Goal: Complete application form

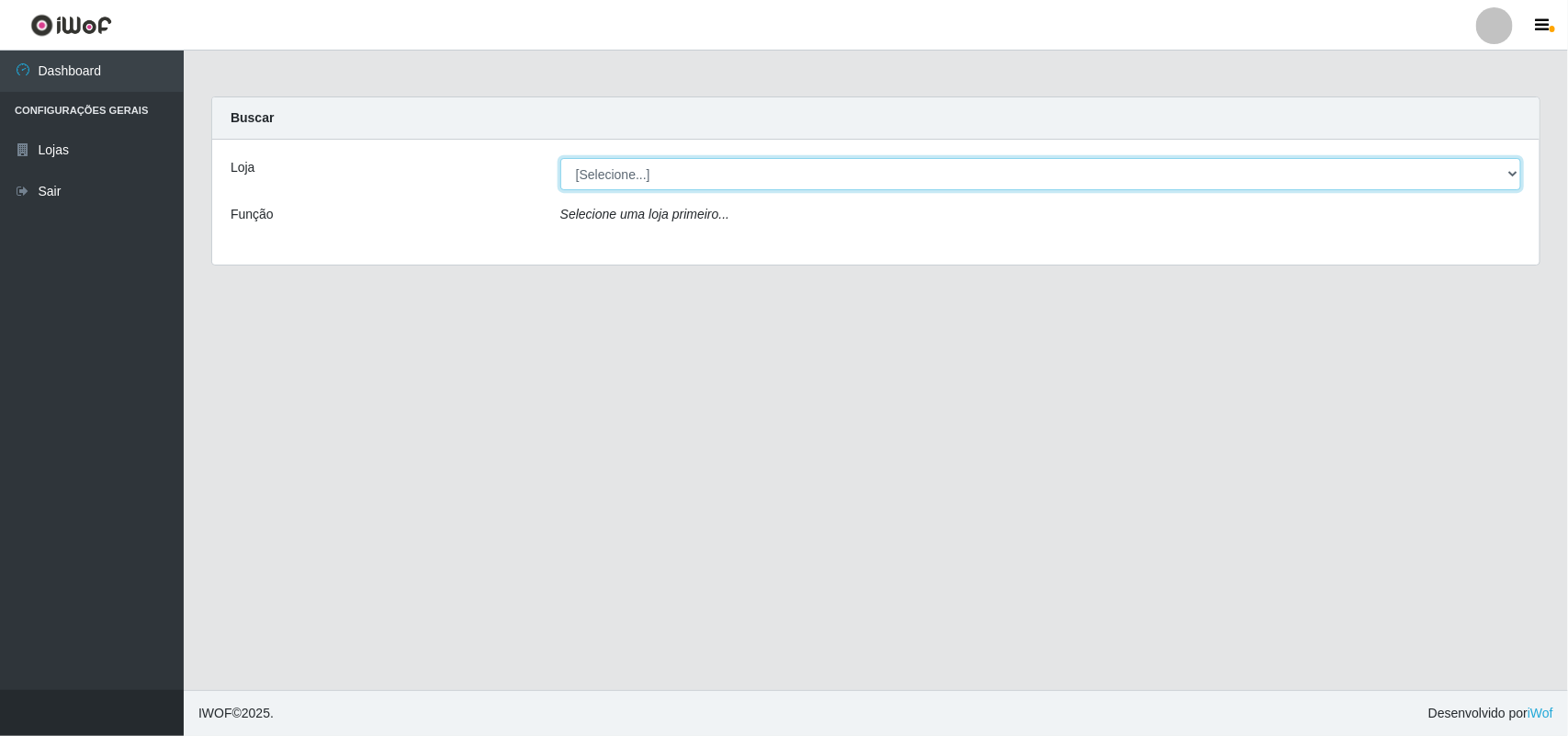
drag, startPoint x: 600, startPoint y: 175, endPoint x: 631, endPoint y: 190, distance: 34.4
click at [600, 175] on select "[Selecione...] Bemais Supermercados - B11 Manaíra" at bounding box center [1040, 174] width 961 height 32
select select "409"
click at [560, 158] on select "[Selecione...] Bemais Supermercados - B11 Manaíra" at bounding box center [1040, 174] width 961 height 32
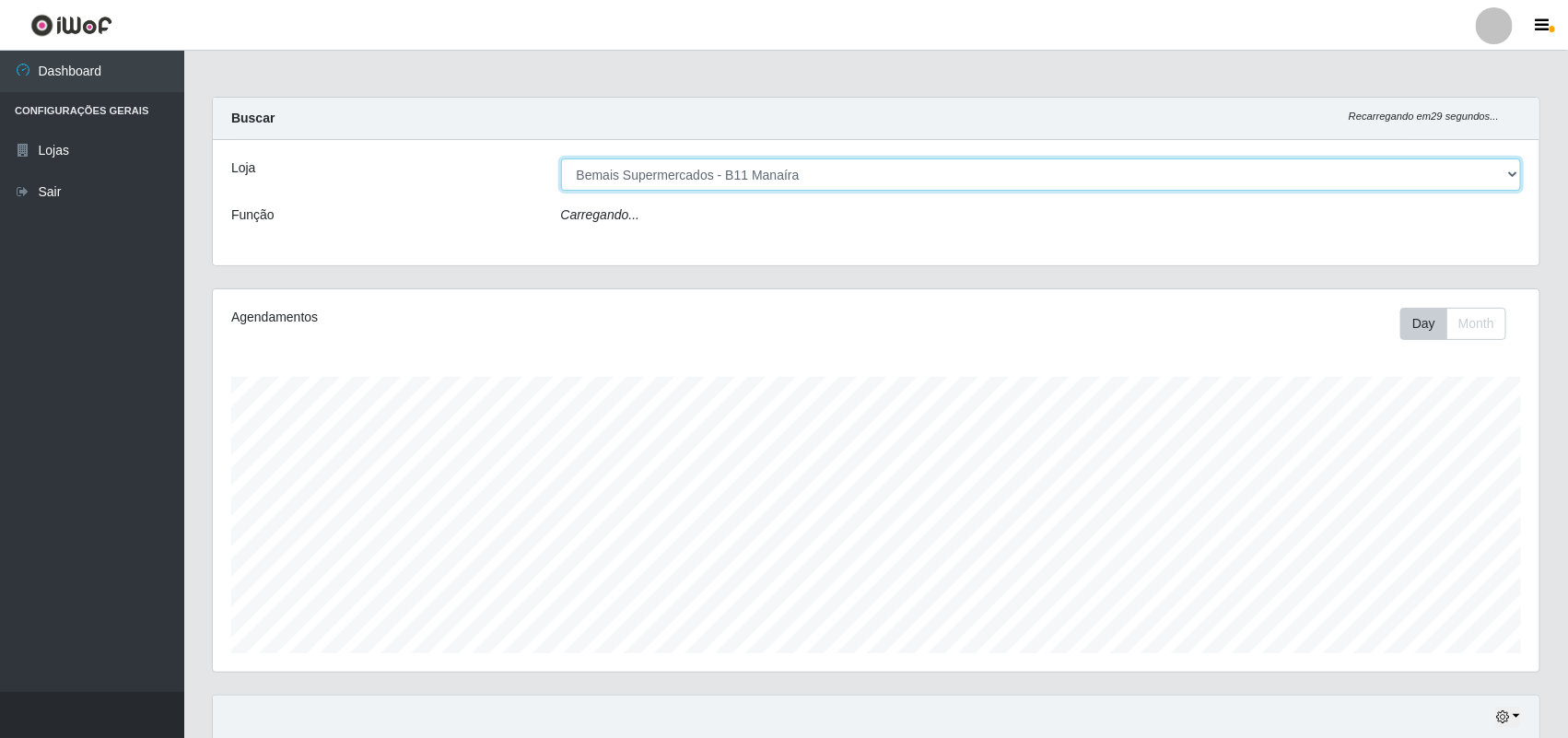
scroll to position [384, 1327]
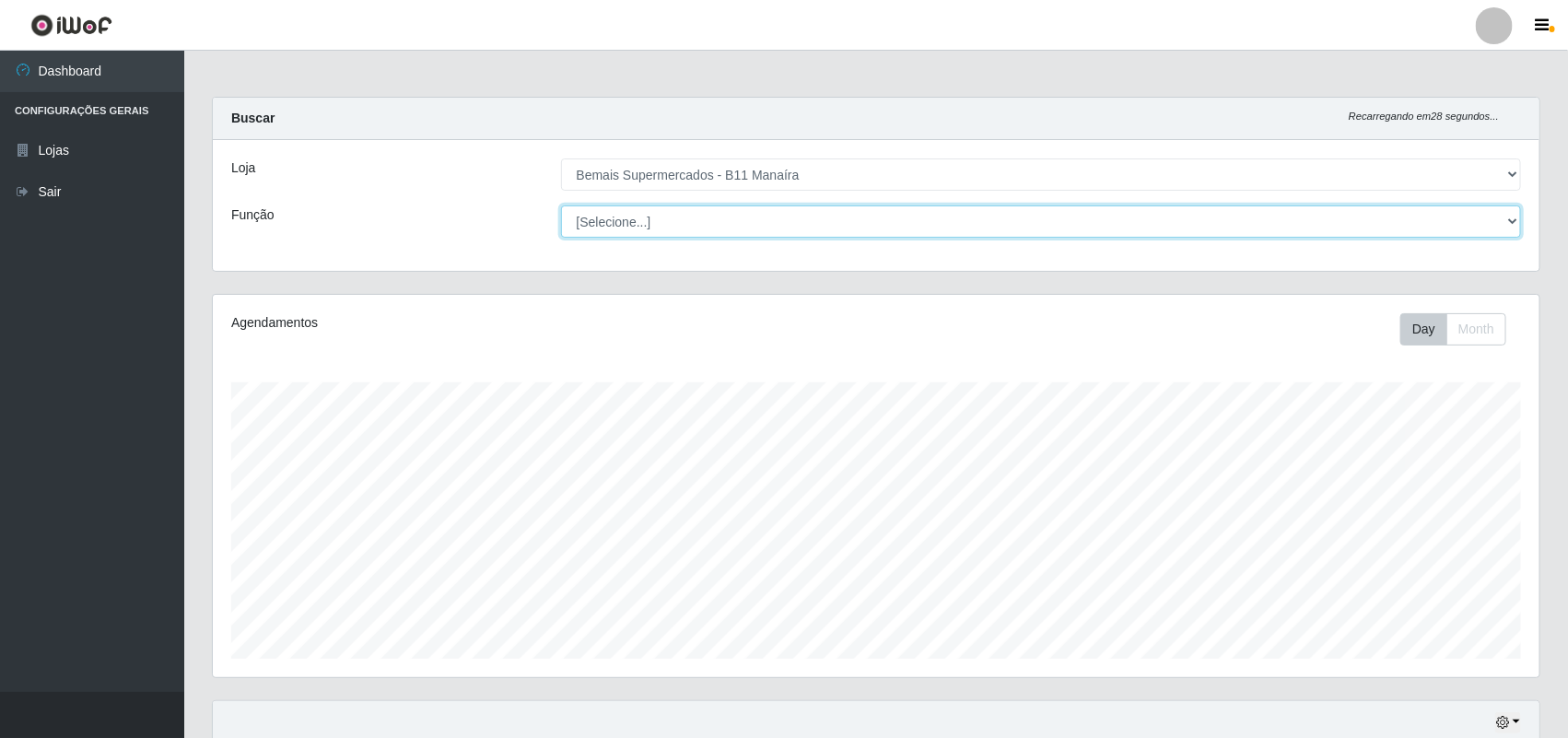
click at [624, 224] on select "[Selecione...] ASG ASG + ASG ++ Auxiliar de Estacionamento Auxiliar de Estacion…" at bounding box center [1041, 221] width 961 height 32
click at [561, 206] on select "[Selecione...] ASG ASG + ASG ++ Auxiliar de Estacionamento Auxiliar de Estacion…" at bounding box center [1041, 221] width 961 height 32
click at [632, 232] on select "[Selecione...] ASG ASG + ASG ++ Auxiliar de Estacionamento Auxiliar de Estacion…" at bounding box center [1041, 221] width 961 height 32
click at [561, 206] on select "[Selecione...] ASG ASG + ASG ++ Auxiliar de Estacionamento Auxiliar de Estacion…" at bounding box center [1041, 221] width 961 height 32
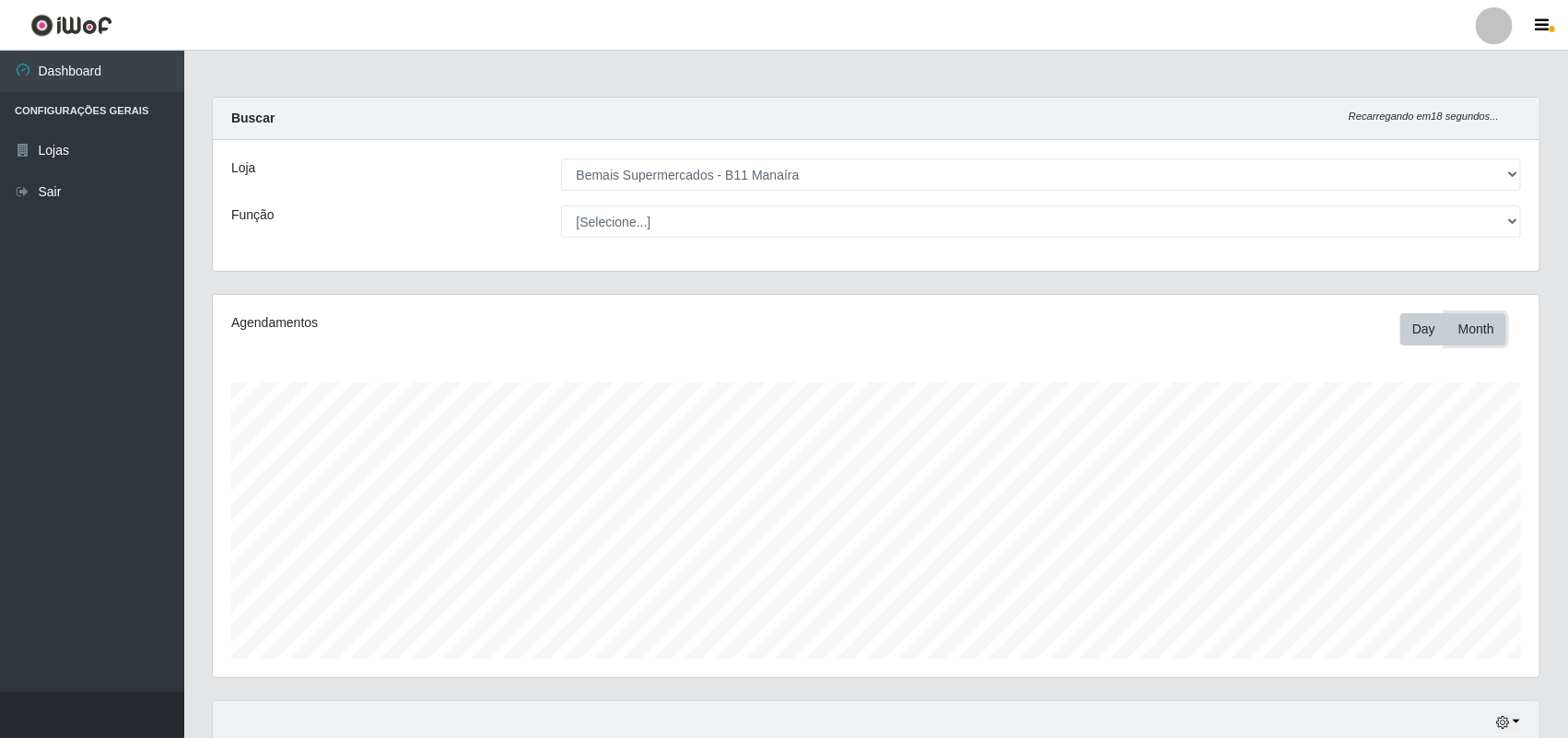
click at [1486, 332] on button "Month" at bounding box center [1476, 329] width 60 height 32
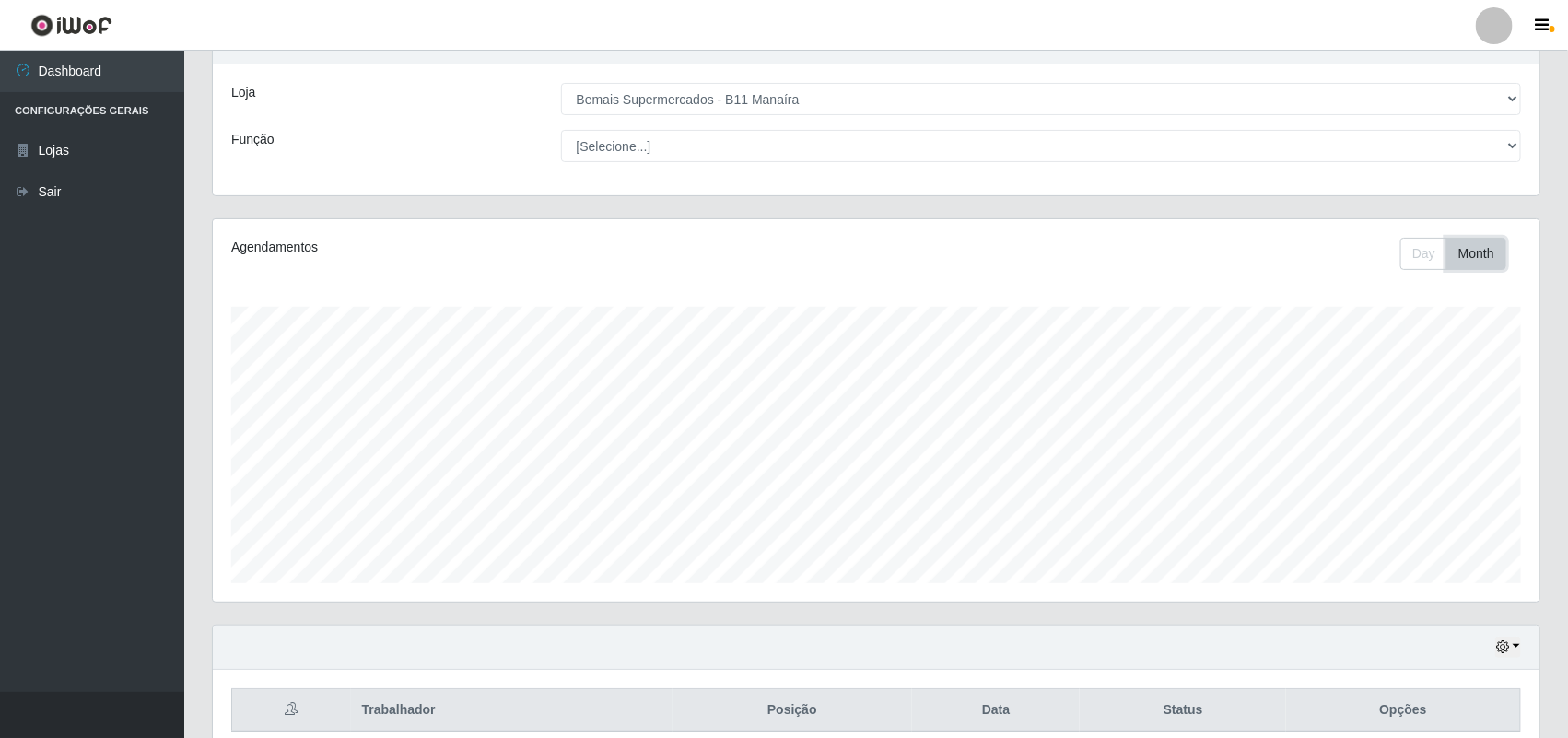
scroll to position [160, 0]
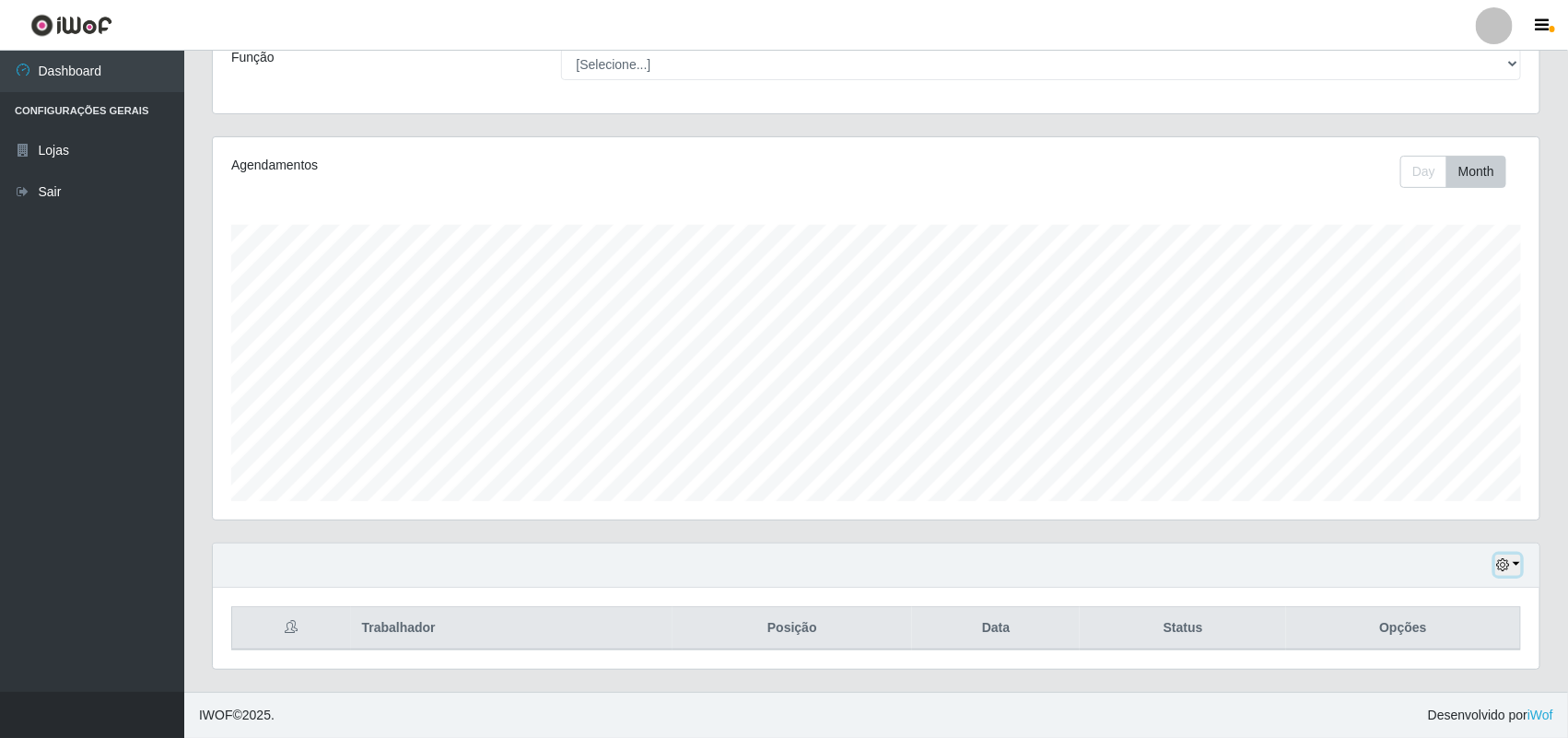
click at [1502, 566] on icon "button" at bounding box center [1503, 565] width 13 height 13
click at [1438, 493] on button "1 Semana" at bounding box center [1446, 495] width 146 height 39
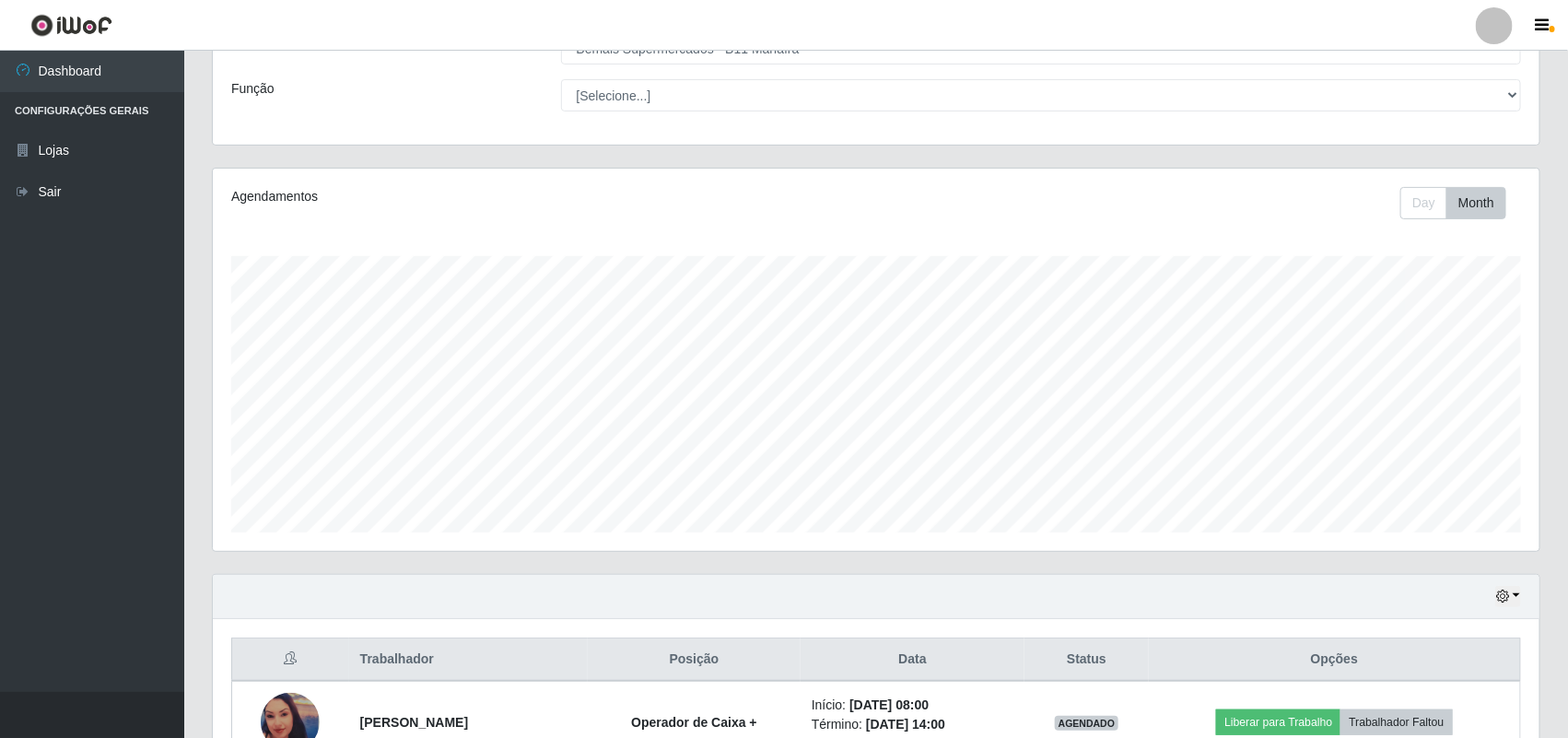
scroll to position [60, 0]
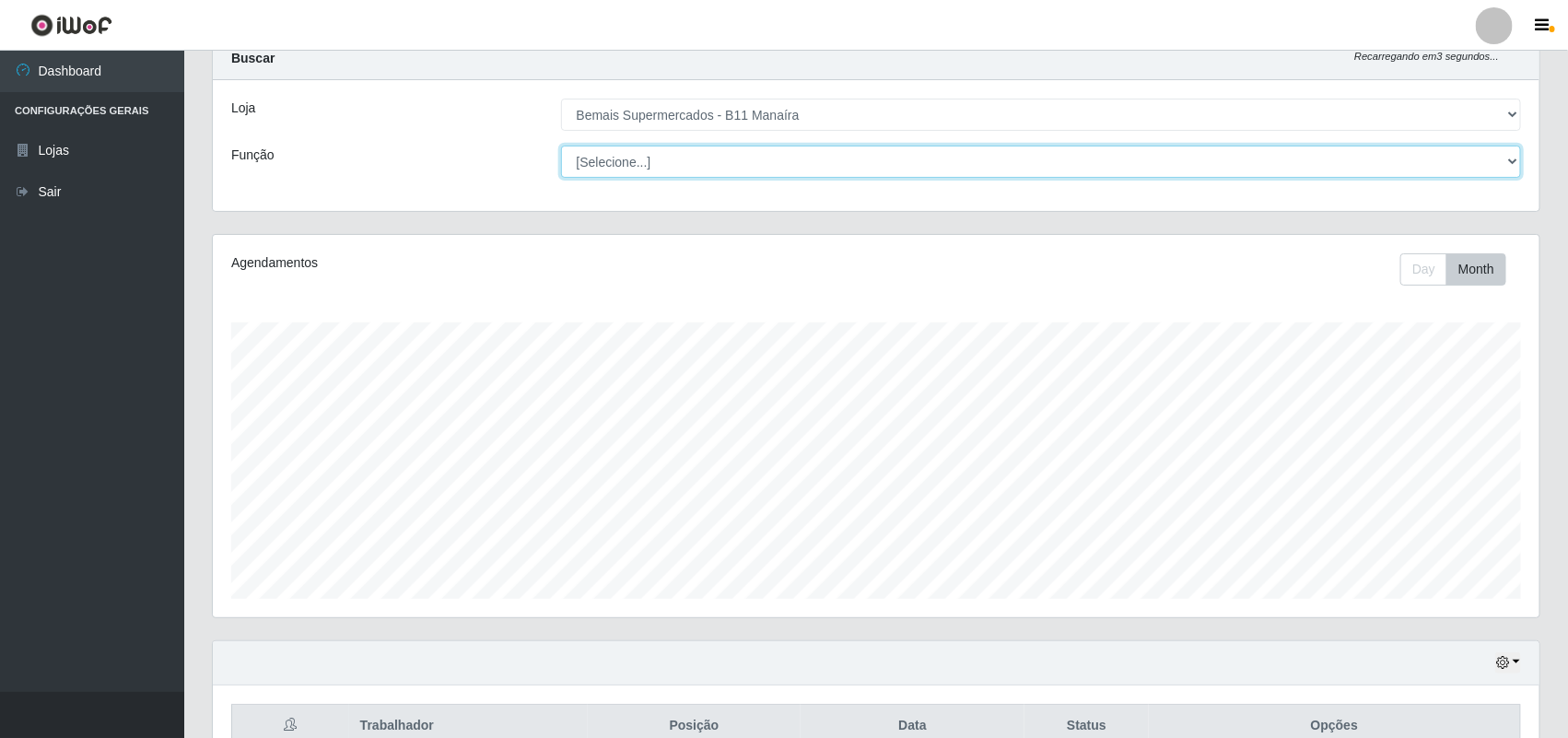
click at [733, 164] on select "[Selecione...] ASG ASG + ASG ++ Auxiliar de Estacionamento Auxiliar de Estacion…" at bounding box center [1041, 161] width 961 height 32
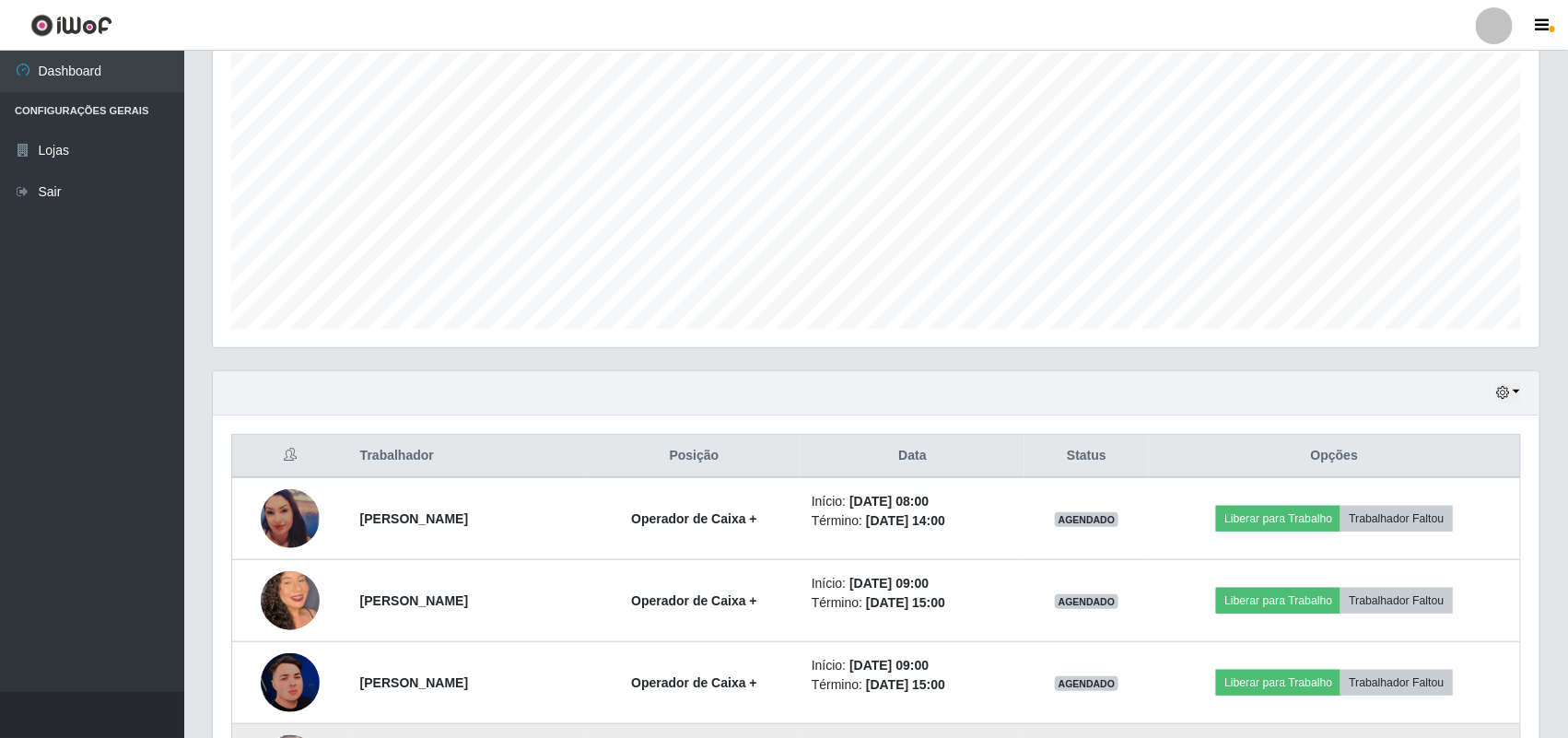
scroll to position [291, 0]
